Goal: Task Accomplishment & Management: Use online tool/utility

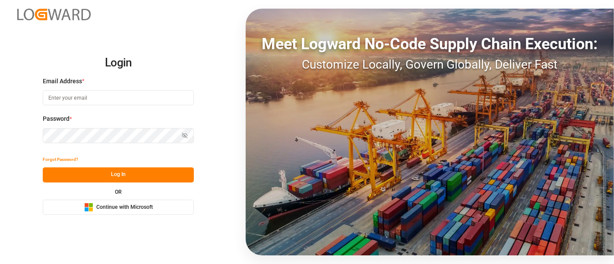
click at [77, 95] on input at bounding box center [118, 97] width 151 height 15
type input "shashidhar.mm@logward.com"
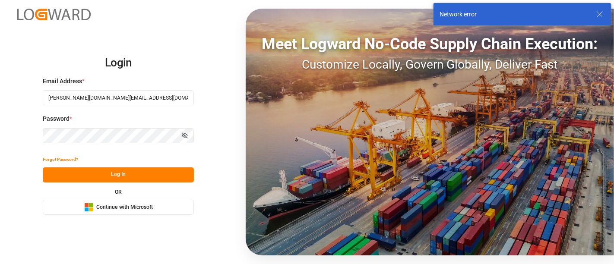
click at [139, 205] on span "Continue with Microsoft" at bounding box center [124, 208] width 57 height 8
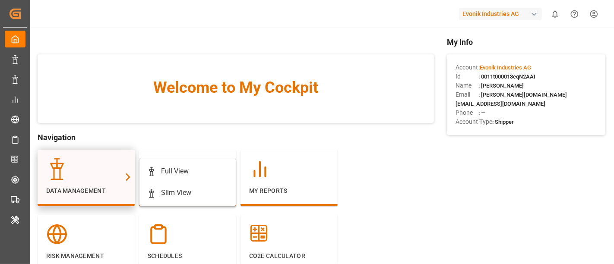
click at [123, 164] on div at bounding box center [127, 177] width 13 height 54
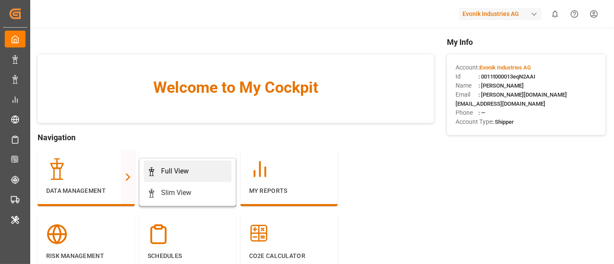
click at [190, 169] on div "Full View" at bounding box center [187, 171] width 81 height 10
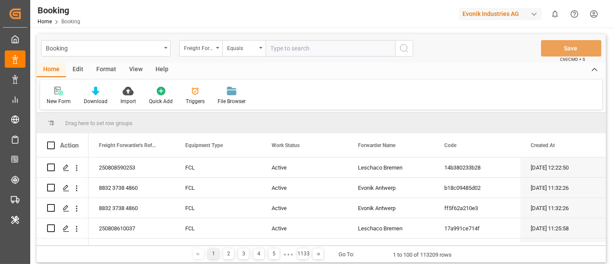
click at [105, 70] on div "Format" at bounding box center [106, 70] width 33 height 15
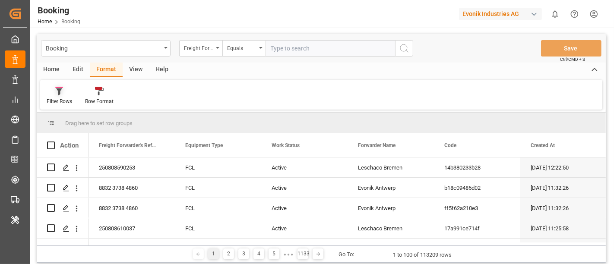
click at [56, 103] on div "Filter Rows" at bounding box center [59, 102] width 25 height 8
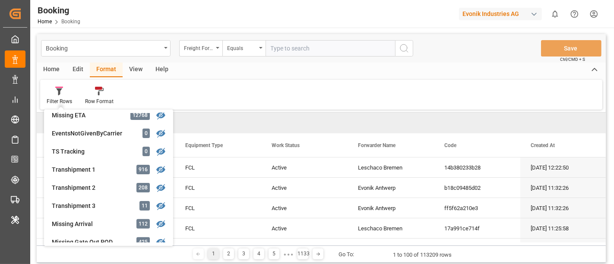
scroll to position [244, 0]
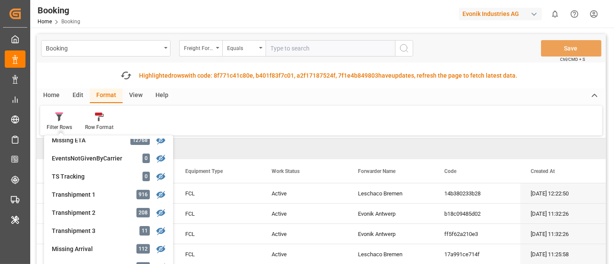
click at [534, 14] on div "button" at bounding box center [534, 14] width 9 height 9
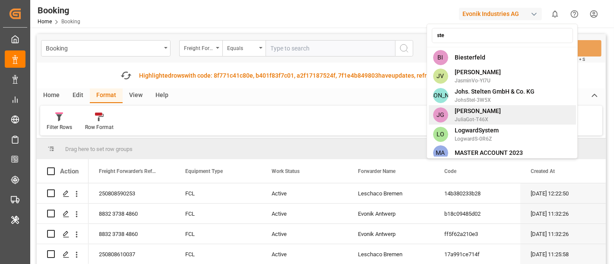
scroll to position [63, 0]
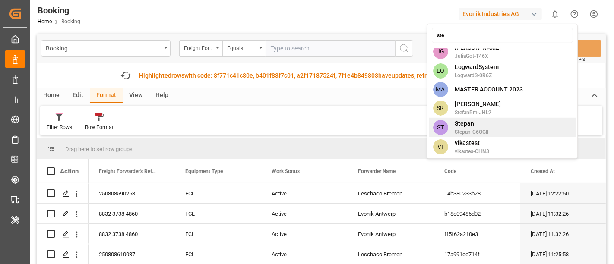
type input "ste"
click at [471, 119] on span "Stepan" at bounding box center [472, 123] width 34 height 9
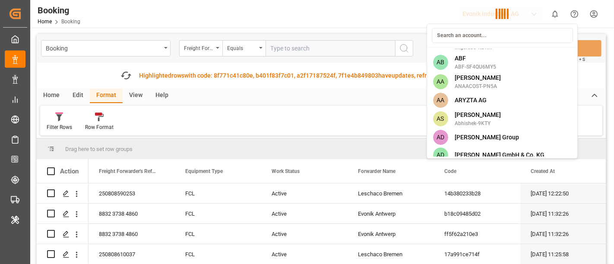
scroll to position [3425, 0]
